Goal: Complete application form

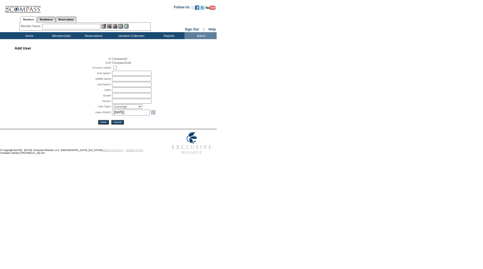
click at [142, 73] on input "text" at bounding box center [131, 73] width 39 height 5
type input "[PERSON_NAME]"
click at [135, 97] on input "text" at bounding box center [131, 95] width 39 height 5
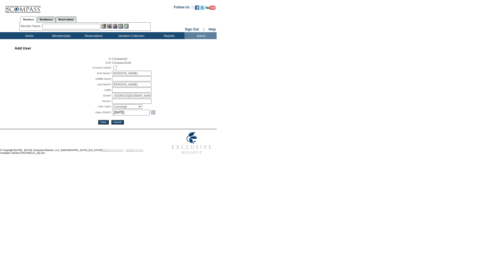
type input "[EMAIL_ADDRESS][DOMAIN_NAME]"
click at [144, 103] on input "text" at bounding box center [131, 101] width 39 height 5
type input "27"
click at [154, 114] on link "Open the calendar popup." at bounding box center [153, 112] width 6 height 6
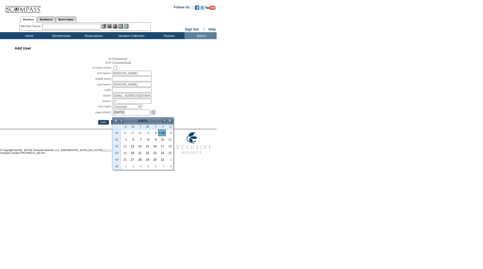
click at [146, 120] on td "[DATE]" at bounding box center [142, 121] width 37 height 6
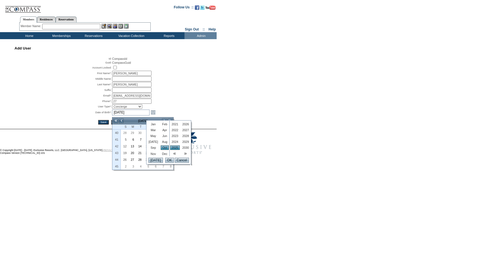
click at [154, 125] on link "Jan" at bounding box center [153, 124] width 13 height 4
click at [170, 124] on link "2021" at bounding box center [175, 124] width 10 height 4
click at [169, 161] on input "OK" at bounding box center [169, 160] width 9 height 5
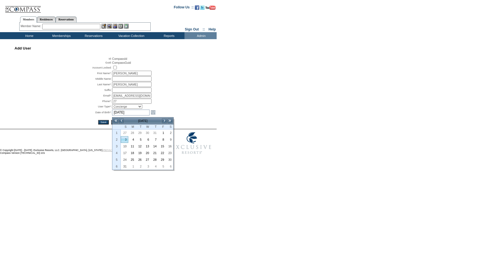
click at [127, 141] on link "3" at bounding box center [124, 139] width 7 height 6
type input "[DATE]"
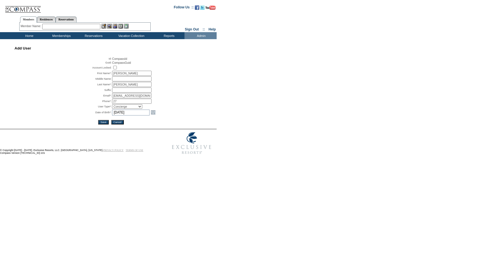
click at [100, 124] on input "Save" at bounding box center [103, 122] width 10 height 4
